Goal: Task Accomplishment & Management: Use online tool/utility

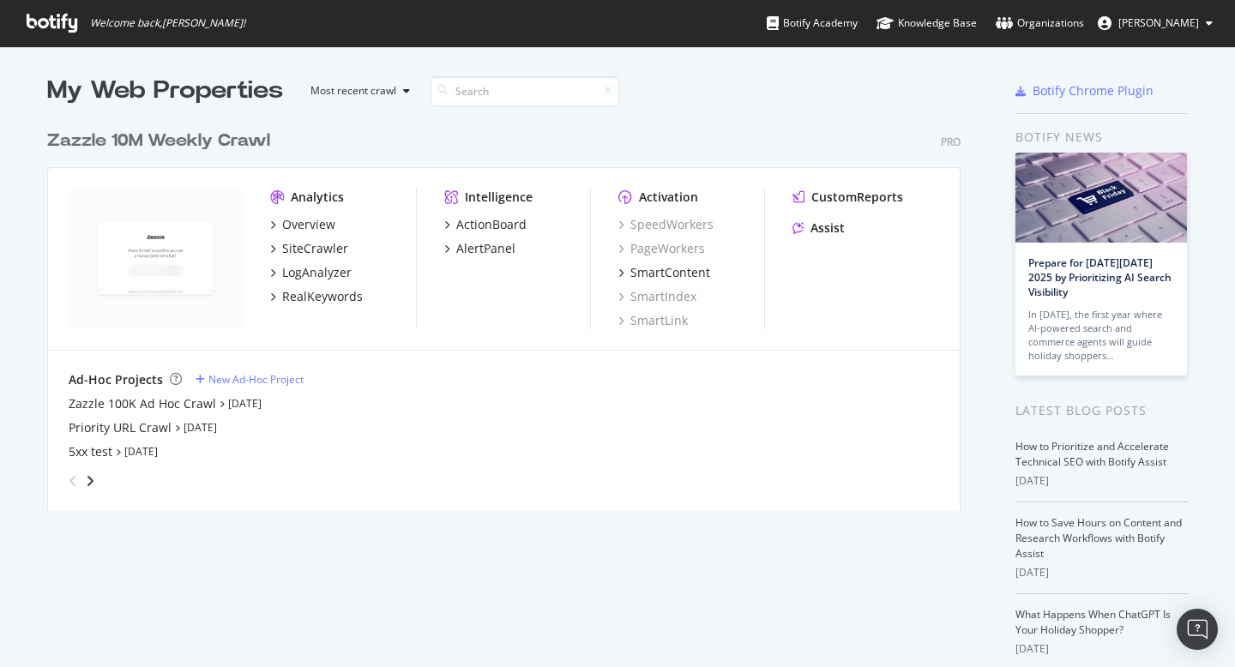
scroll to position [654, 1209]
click at [282, 243] on div "SiteCrawler" at bounding box center [315, 248] width 66 height 17
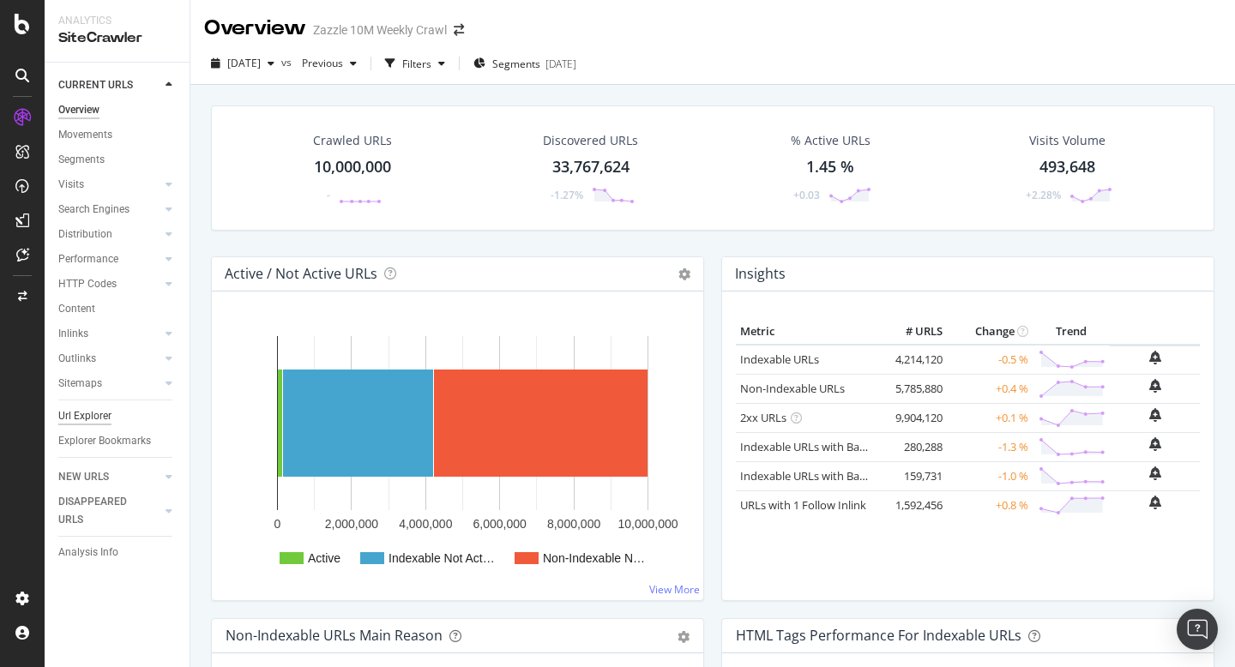
click at [94, 413] on div "Url Explorer" at bounding box center [84, 416] width 53 height 18
